Goal: Task Accomplishment & Management: Manage account settings

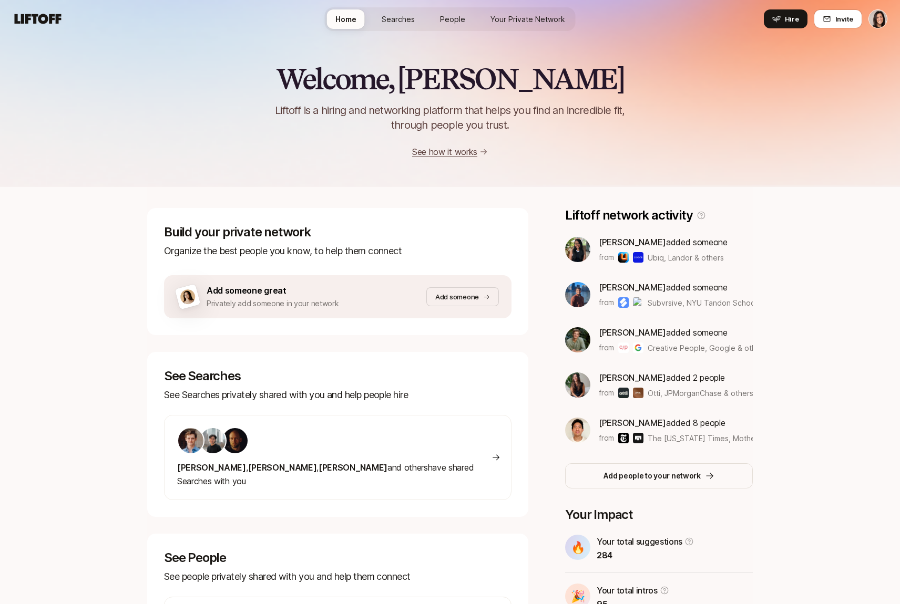
click at [879, 24] on html "Home Searches People Your Private Network Hire Home Searches People Your Privat…" at bounding box center [450, 302] width 900 height 604
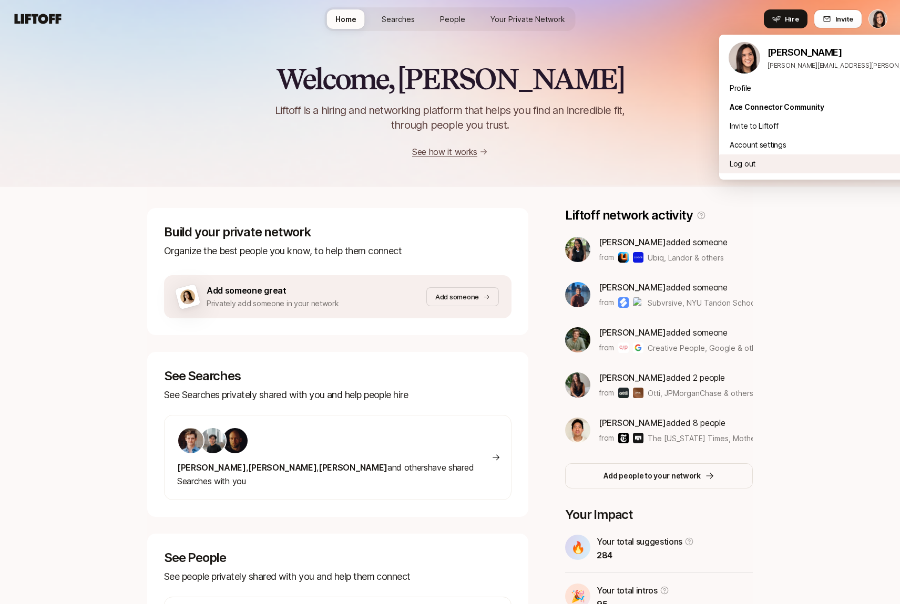
click at [791, 167] on div "Log out" at bounding box center [849, 164] width 260 height 19
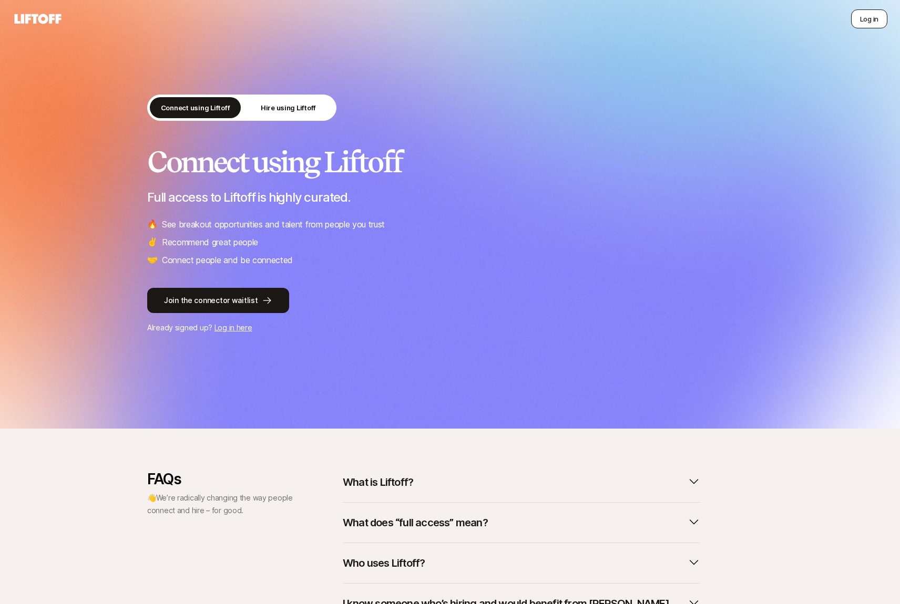
click at [872, 24] on button "Log in" at bounding box center [869, 18] width 36 height 19
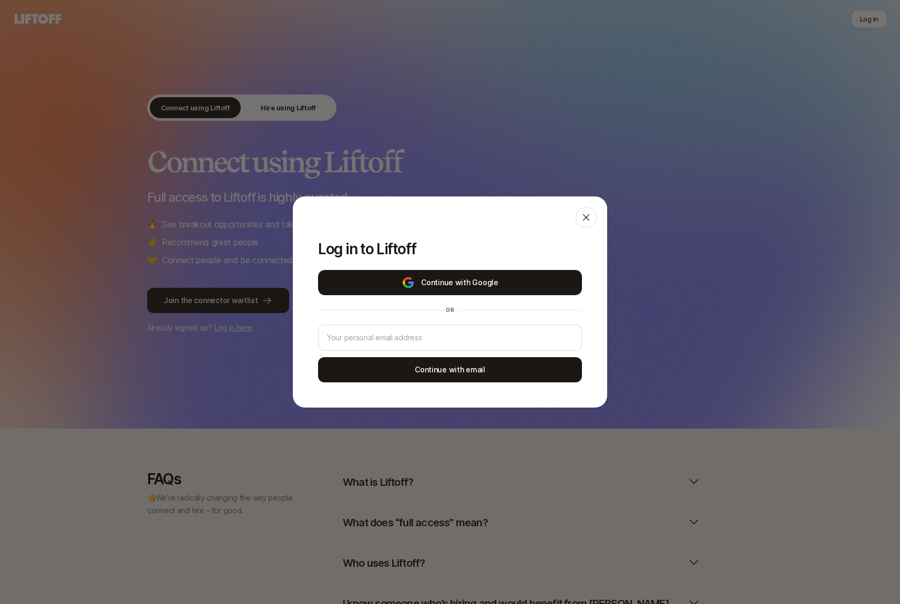
click at [433, 283] on button "Continue with Google" at bounding box center [450, 282] width 264 height 25
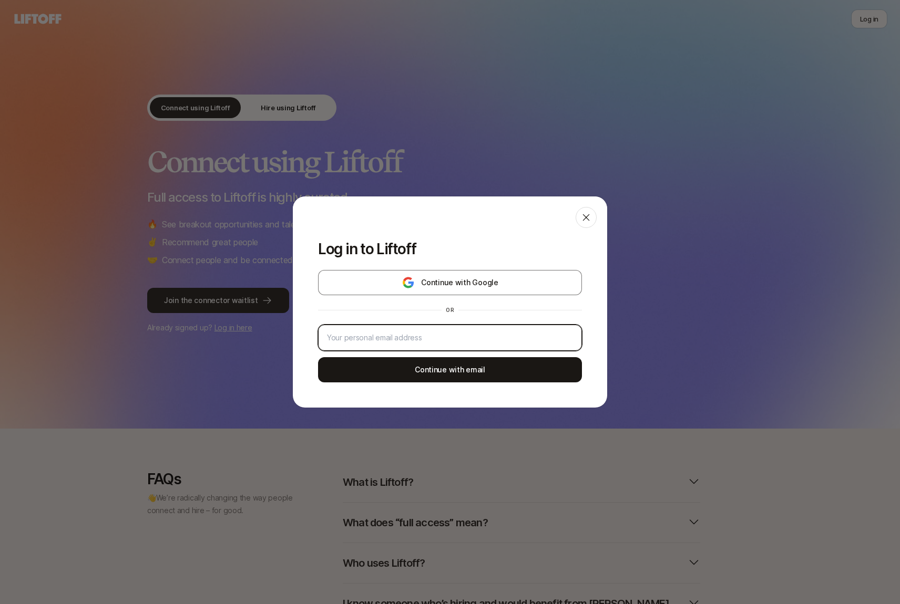
click at [409, 336] on input "email" at bounding box center [450, 338] width 246 height 13
type input "eleanor+roster@liftoff.xyz"
